Goal: Task Accomplishment & Management: Complete application form

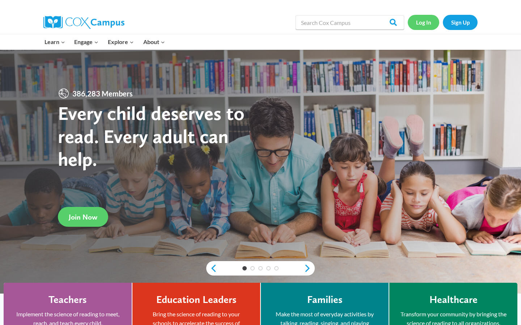
click at [420, 23] on link "Log In" at bounding box center [422, 22] width 31 height 15
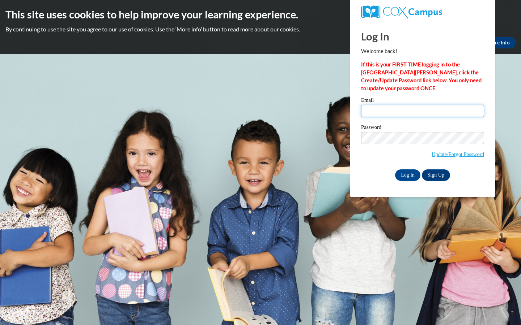
click at [394, 112] on input "Email" at bounding box center [422, 111] width 123 height 12
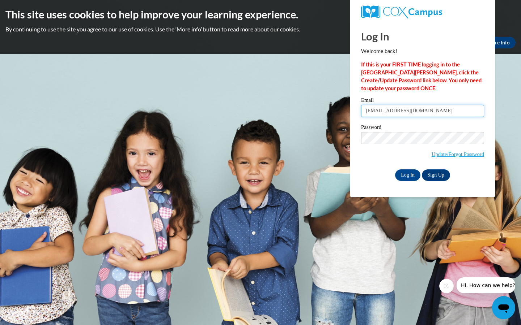
type input "kakaep04@uwgb.edu"
click at [431, 172] on link "Sign Up" at bounding box center [436, 176] width 28 height 12
click at [386, 161] on span "Update/Forgot Password" at bounding box center [422, 147] width 123 height 30
click at [454, 157] on link "Update/Forgot Password" at bounding box center [457, 154] width 52 height 6
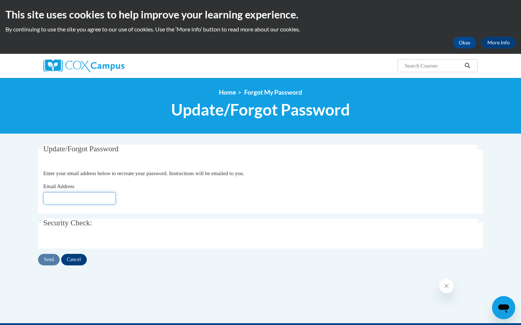
click at [98, 199] on input "Email Address" at bounding box center [79, 198] width 72 height 12
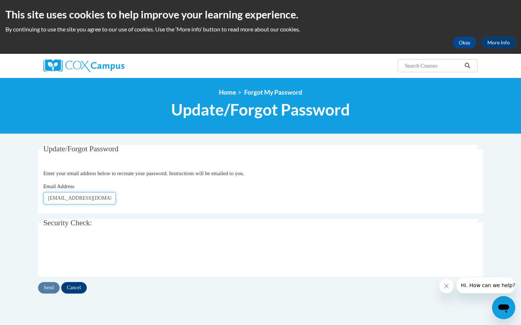
type input "kakaep04@uwgb.edu"
click at [49, 291] on input "Send" at bounding box center [49, 288] width 22 height 12
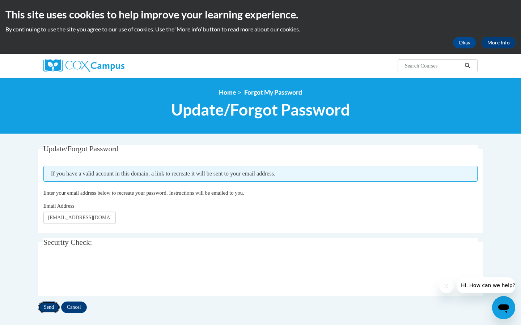
click at [48, 306] on input "Send" at bounding box center [49, 308] width 22 height 12
click at [105, 219] on input "[EMAIL_ADDRESS][DOMAIN_NAME]" at bounding box center [79, 218] width 72 height 12
click at [105, 219] on input "kakaep04@uwgb.edu" at bounding box center [79, 218] width 72 height 12
type input "ekakatsch@gmail.com"
click at [60, 308] on input "Send" at bounding box center [49, 308] width 22 height 12
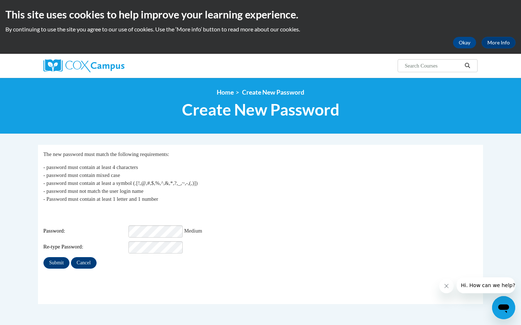
click at [139, 250] on div "My Password The new password must match the following requirements: - password …" at bounding box center [260, 209] width 434 height 119
click at [55, 258] on input "Submit" at bounding box center [56, 263] width 26 height 12
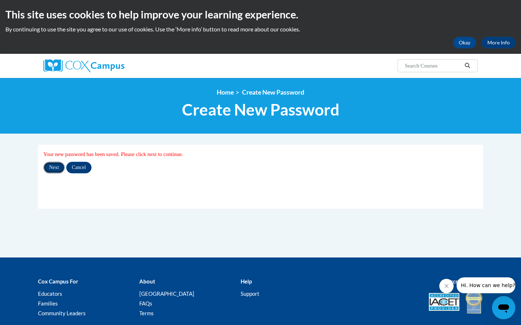
click at [54, 170] on input "Next" at bounding box center [53, 168] width 21 height 12
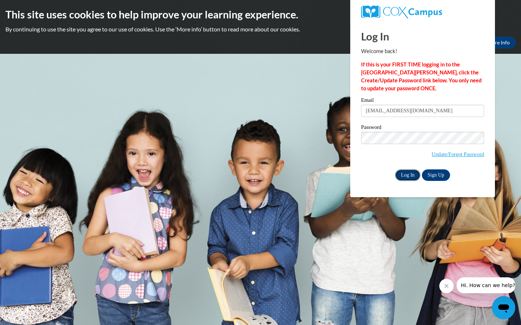
click at [406, 177] on input "Log In" at bounding box center [407, 176] width 25 height 12
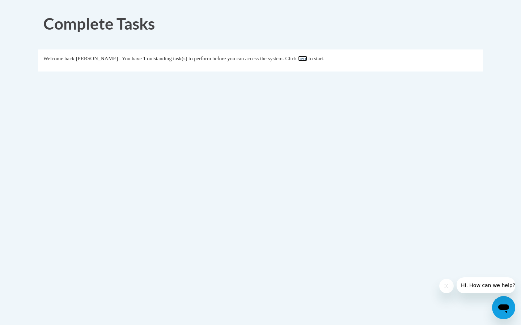
click at [307, 57] on link "here" at bounding box center [302, 59] width 9 height 6
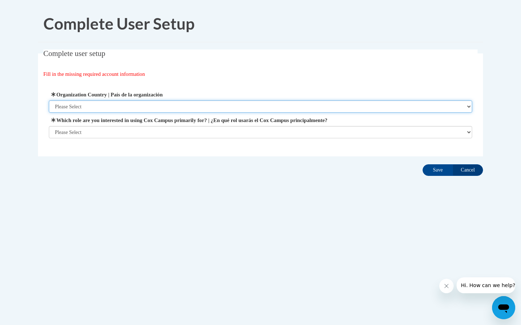
click at [139, 111] on select "Please Select United States | Estados Unidos Outside of the United States | Fue…" at bounding box center [260, 106] width 423 height 12
select select "ad49bcad-a171-4b2e-b99c-48b446064914"
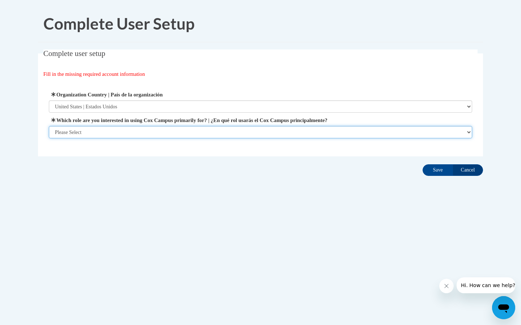
click at [141, 132] on select "Please Select College/University | Colegio/Universidad Community/Nonprofit Part…" at bounding box center [260, 132] width 423 height 12
select select "5a18ea06-2b54-4451-96f2-d152daf9eac5"
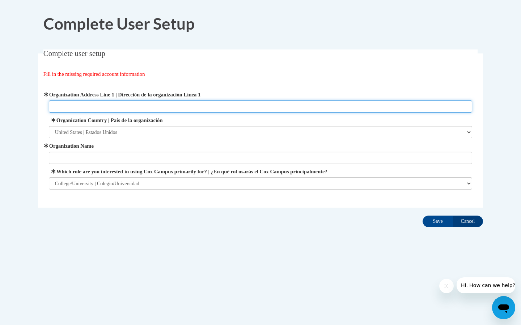
click at [132, 110] on input "Organization Address Line 1 | Dirección de la organización Línea 1" at bounding box center [260, 106] width 423 height 12
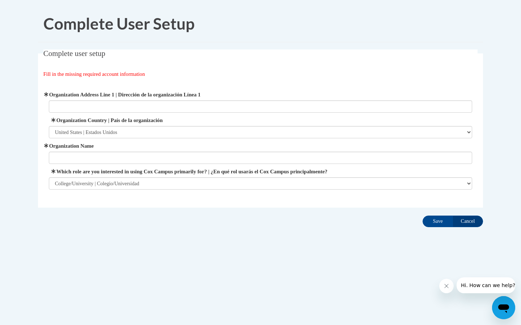
click at [222, 239] on div "Complete User Setup Complete user setup Fill in the missing required account in…" at bounding box center [261, 139] width 456 height 268
click at [92, 97] on label "Organization Address Line 1 | Dirección de la organización Línea 1" at bounding box center [260, 95] width 423 height 8
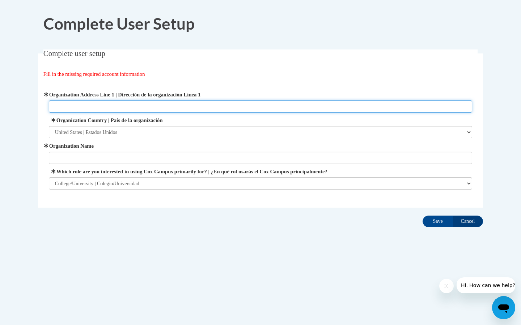
click at [92, 100] on input "Organization Address Line 1 | Dirección de la organización Línea 1" at bounding box center [260, 106] width 423 height 12
paste input "2420 Nicolet Dr, Green Bay, WI 54311"
type input "2420 Nicolet Dr, Green Bay, WI 54311"
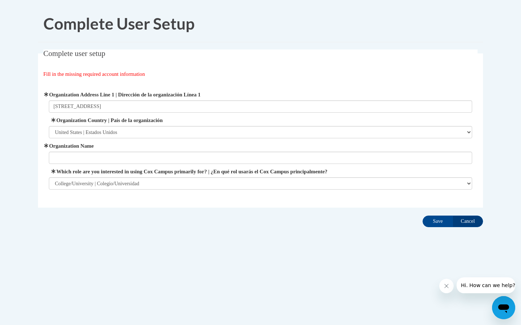
click at [102, 145] on label "Organization Name" at bounding box center [260, 146] width 423 height 8
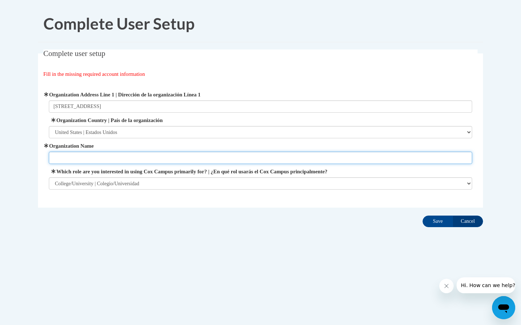
click at [102, 152] on input "Organization Name" at bounding box center [260, 158] width 423 height 12
type input "UW- Green Bay"
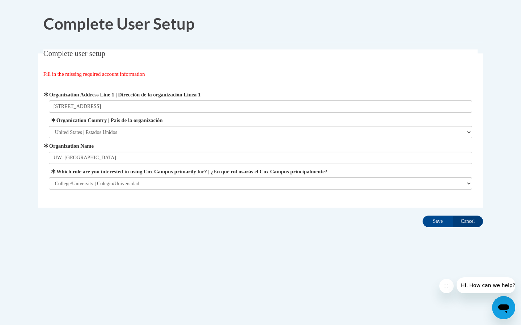
click at [292, 247] on div "Complete User Setup Complete user setup Fill in the missing required account in…" at bounding box center [261, 139] width 456 height 268
click at [432, 220] on input "Save" at bounding box center [437, 222] width 30 height 12
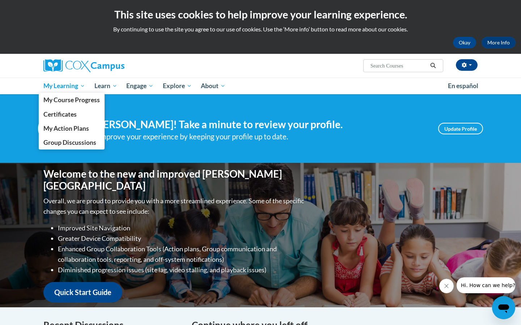
click at [74, 88] on span "My Learning" at bounding box center [64, 86] width 42 height 9
click at [97, 99] on span "My Course Progress" at bounding box center [71, 100] width 56 height 8
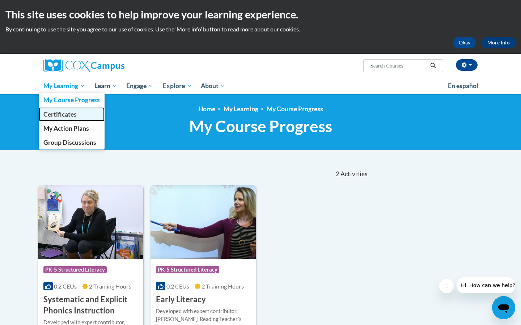
click at [70, 112] on span "Certificates" at bounding box center [59, 115] width 33 height 8
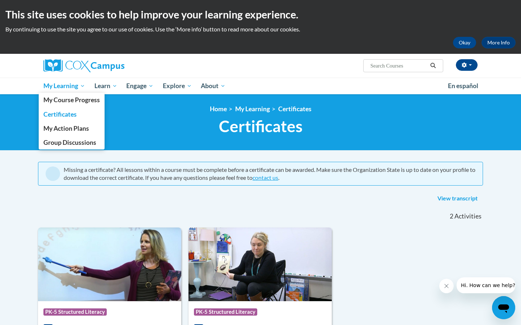
click at [62, 79] on link "My Learning" at bounding box center [64, 86] width 51 height 17
click at [75, 102] on span "My Course Progress" at bounding box center [71, 100] width 56 height 8
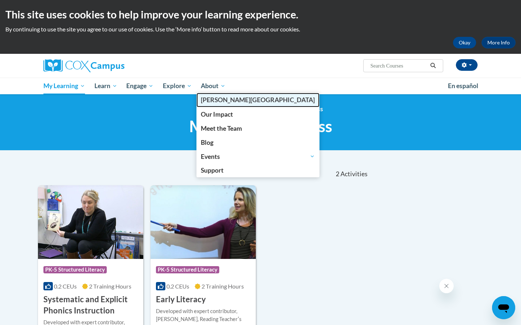
click at [223, 97] on span "[PERSON_NAME][GEOGRAPHIC_DATA]" at bounding box center [258, 100] width 114 height 8
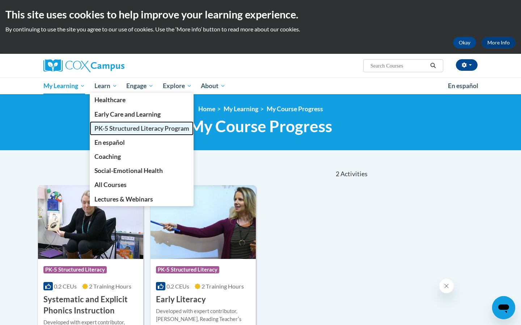
click at [116, 124] on link "PK-5 Structured Literacy Program" at bounding box center [142, 128] width 104 height 14
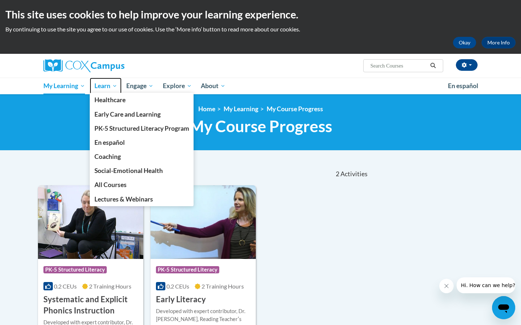
click at [102, 90] on span "Learn" at bounding box center [105, 86] width 23 height 9
